Goal: Information Seeking & Learning: Learn about a topic

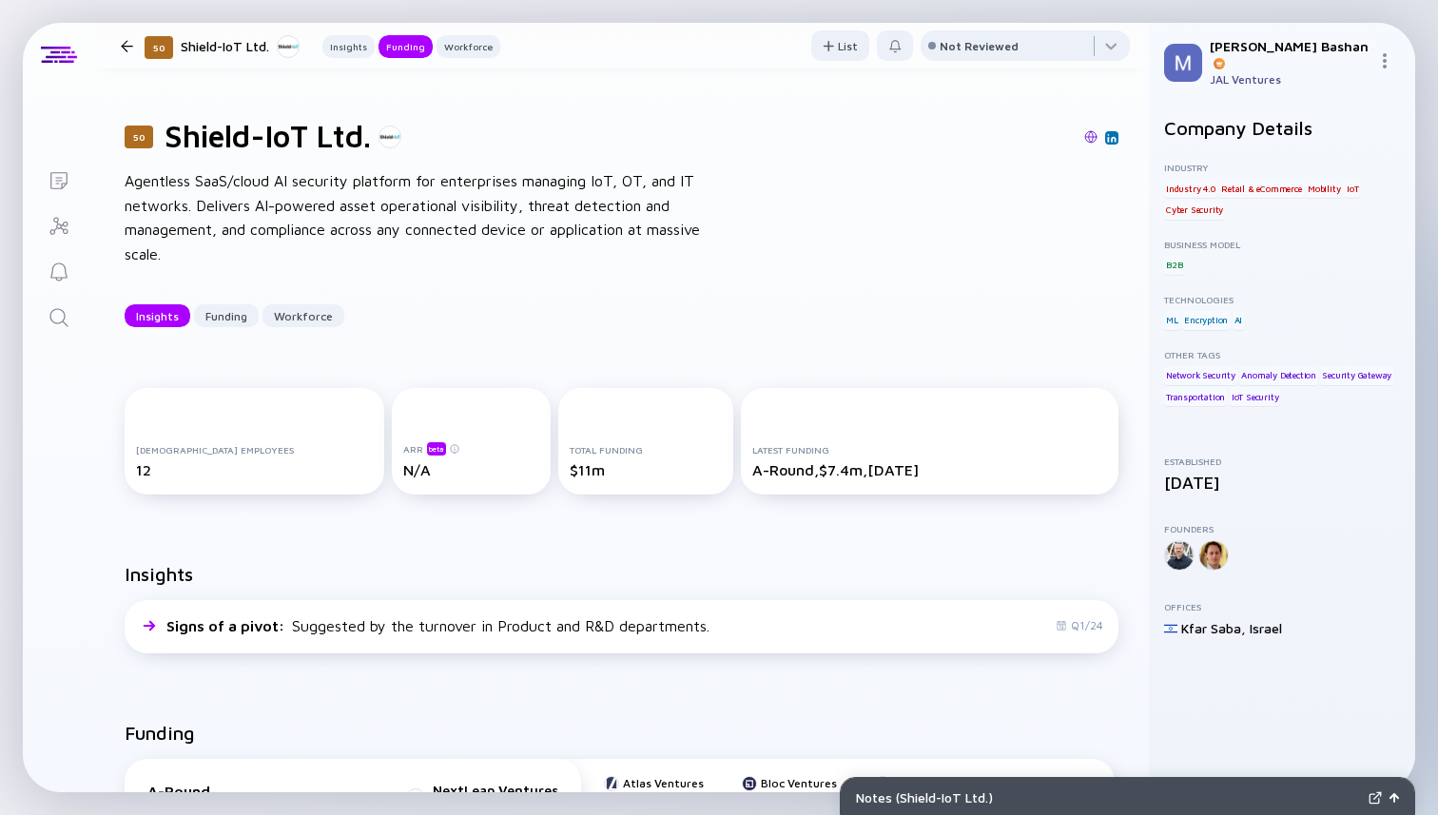
scroll to position [478, 0]
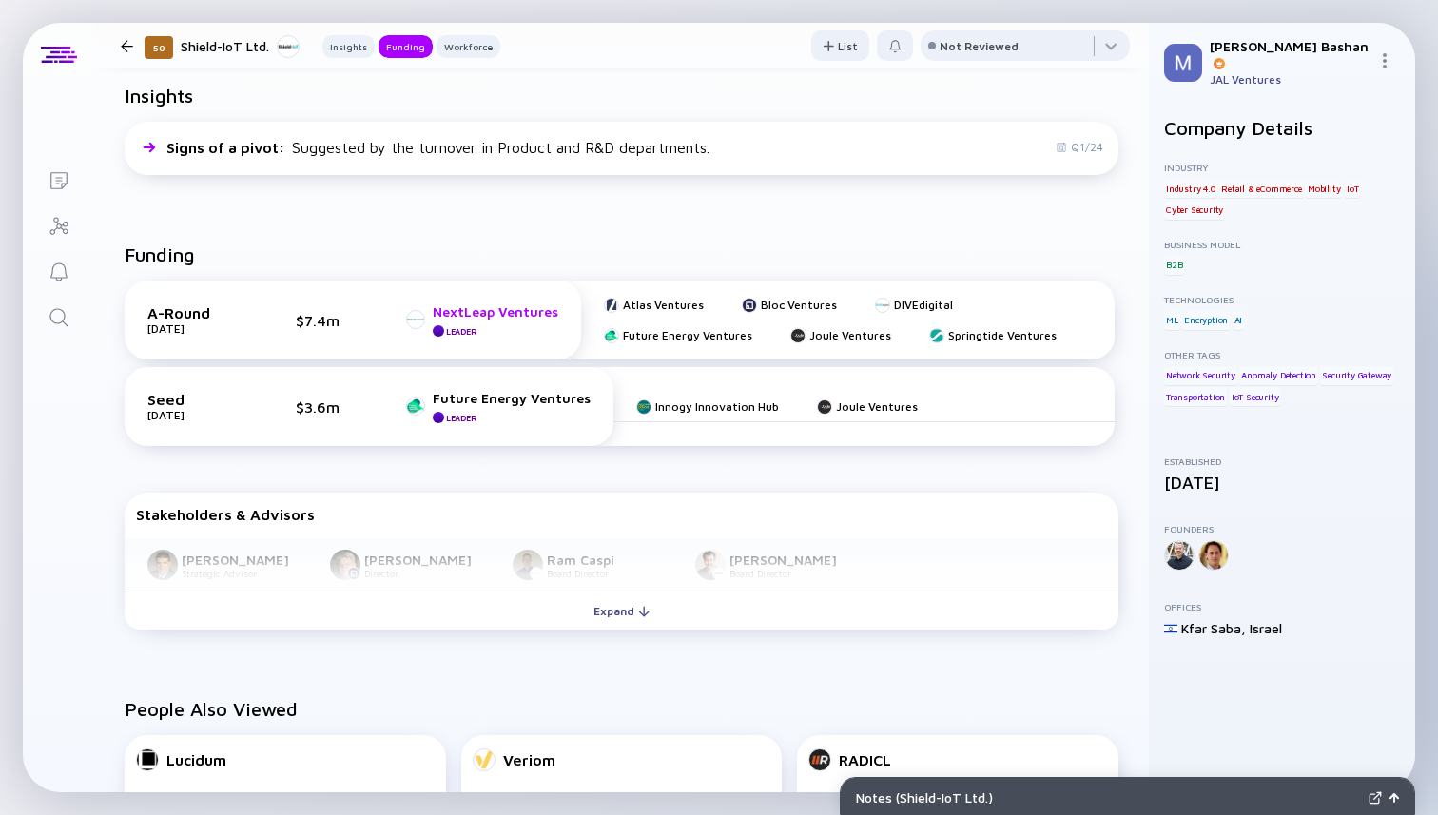
click at [517, 310] on div "NextLeap Ventures" at bounding box center [496, 311] width 126 height 16
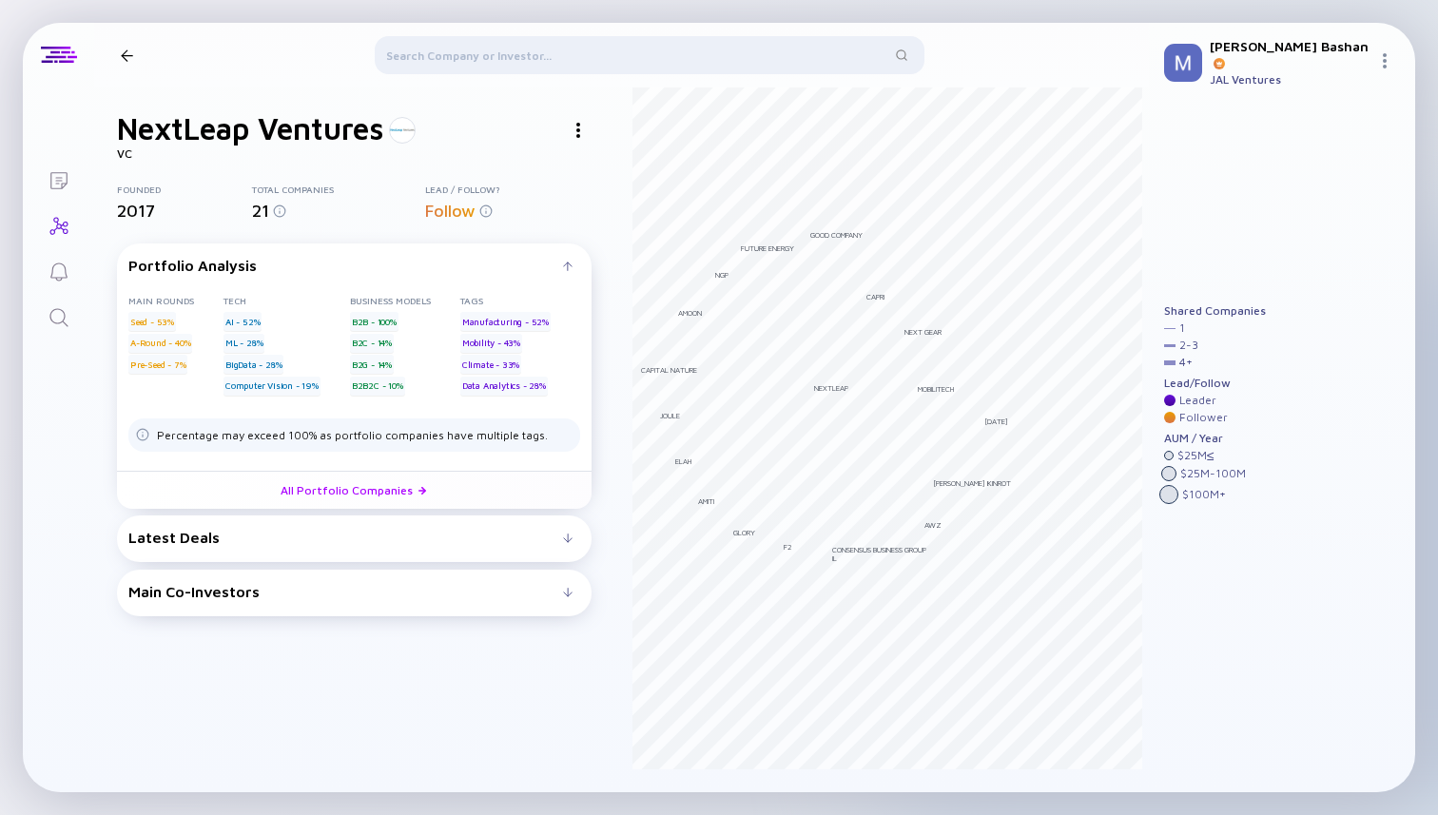
click at [253, 133] on h1 "NextLeap Ventures" at bounding box center [250, 128] width 266 height 36
click at [56, 315] on icon "Search" at bounding box center [59, 317] width 23 height 23
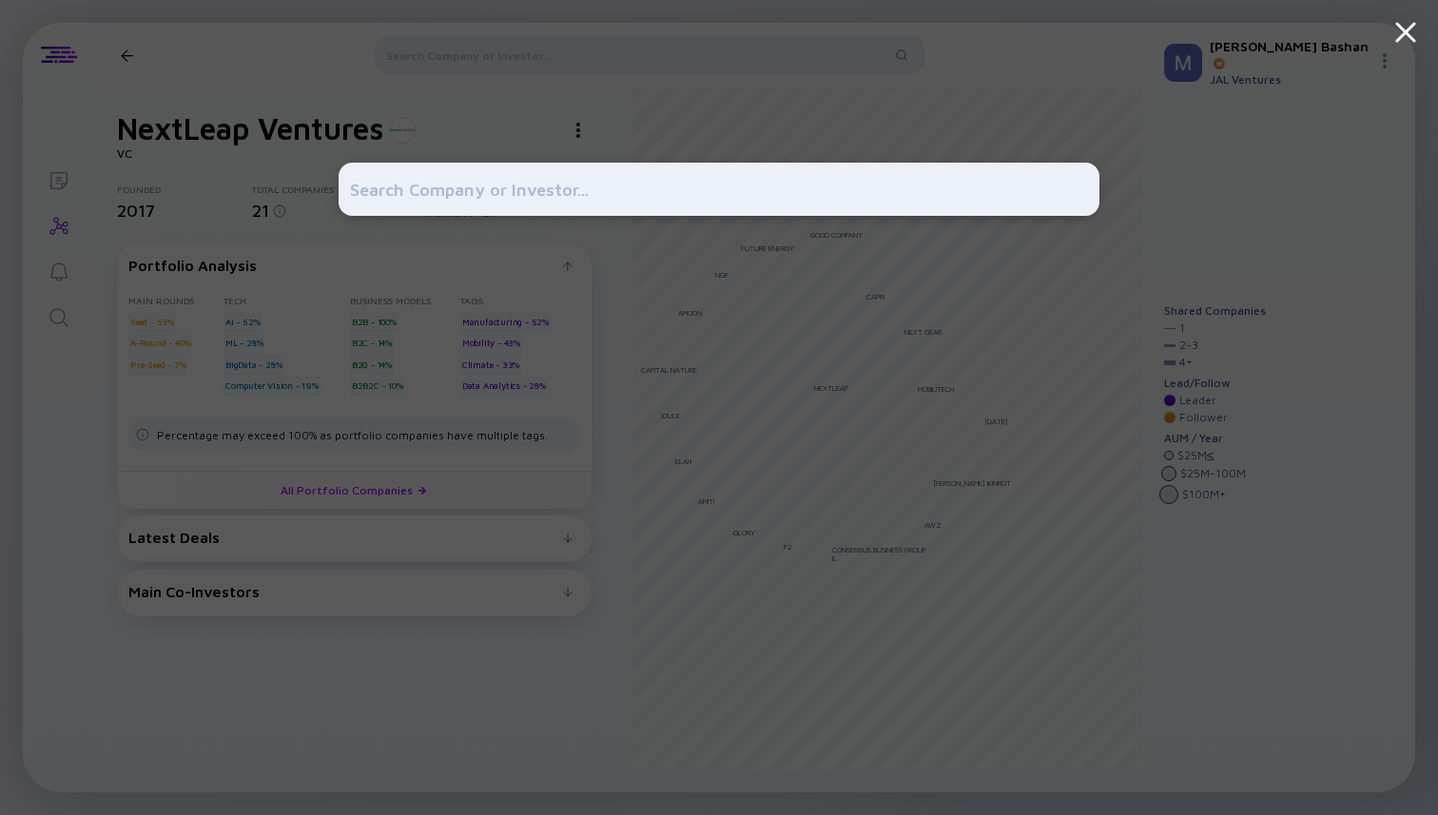
type input "ג"
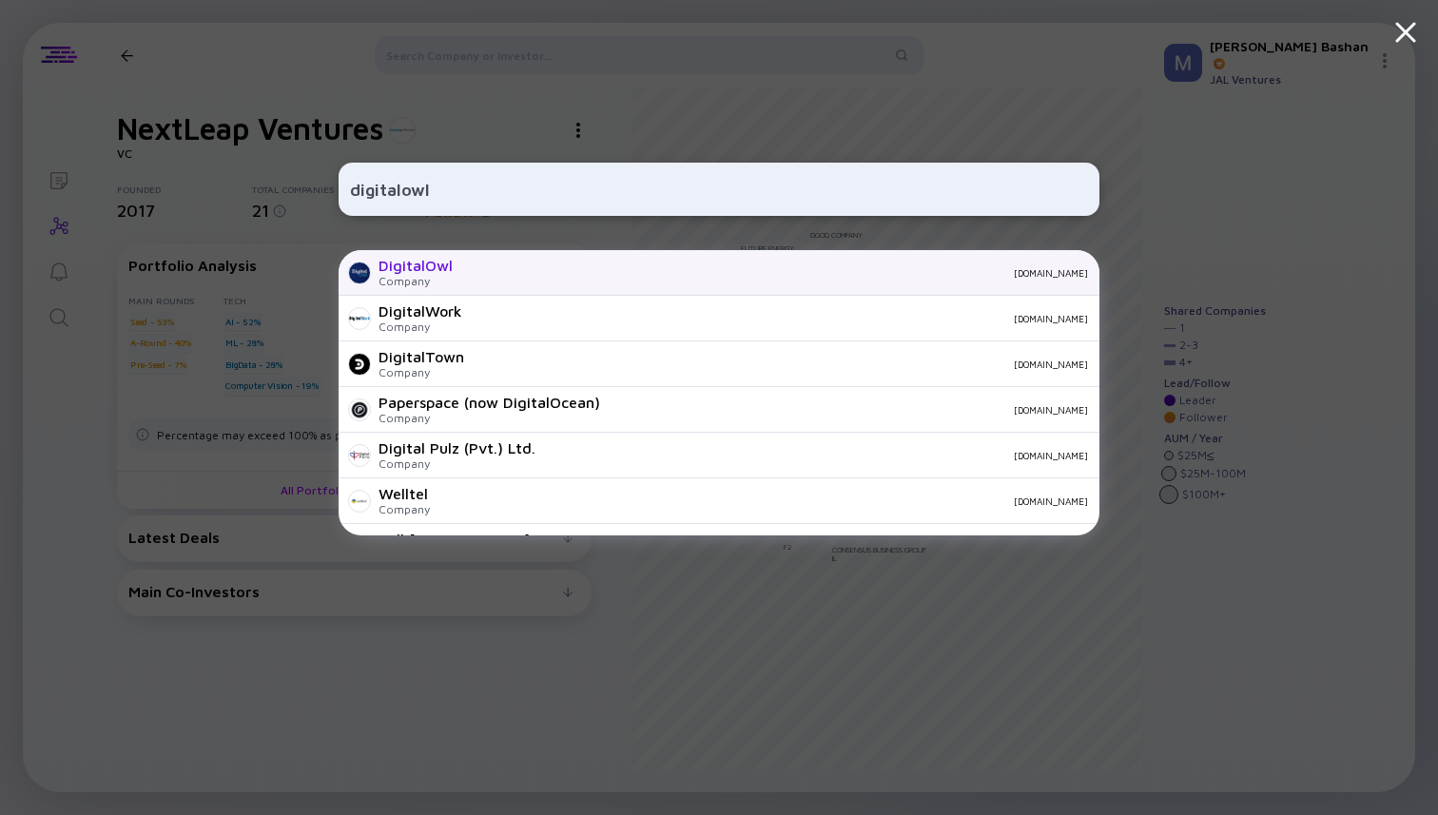
type input "digitalowl"
click at [387, 288] on div "Company" at bounding box center [415, 281] width 74 height 14
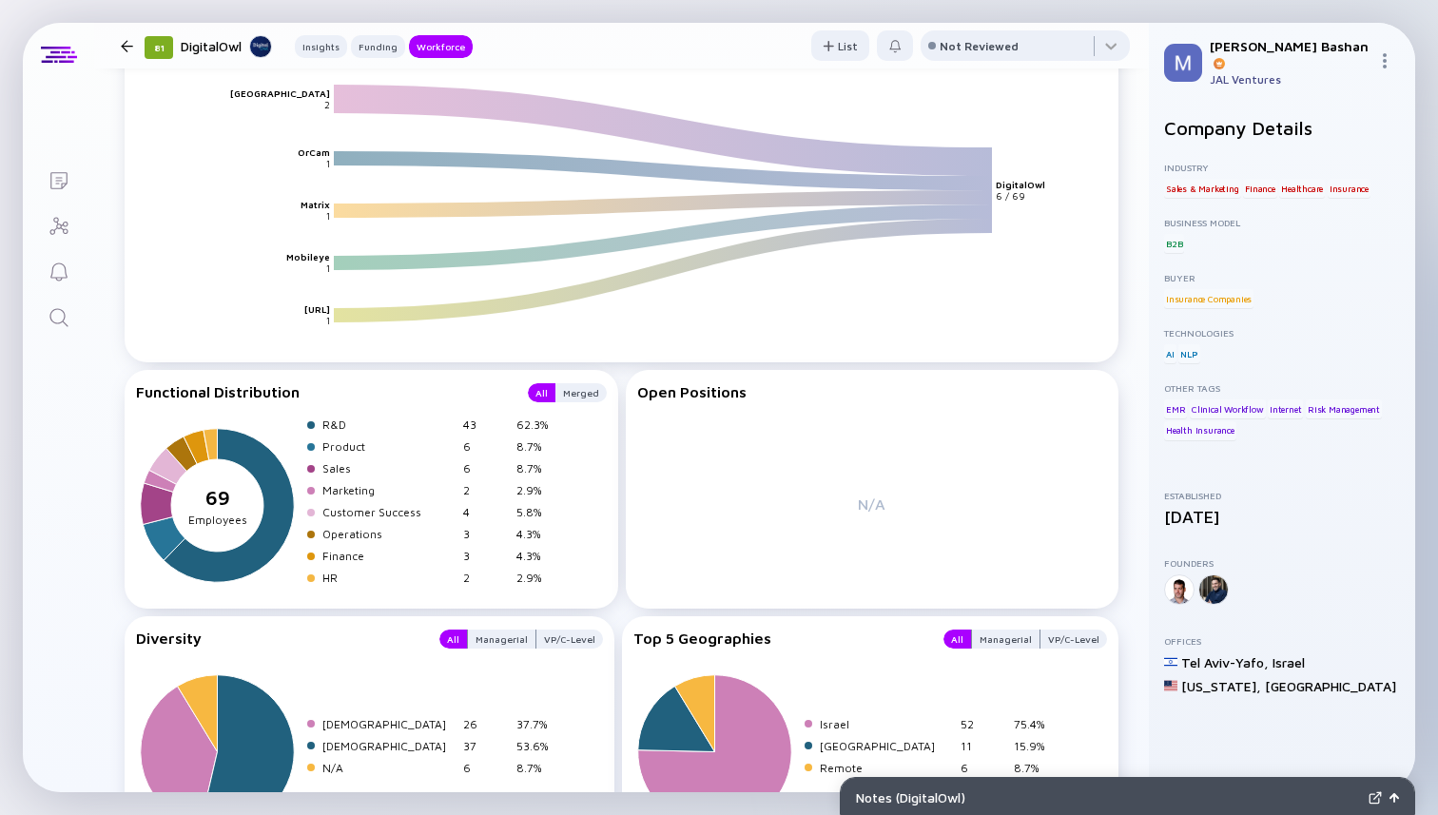
scroll to position [2615, 0]
